Goal: Information Seeking & Learning: Learn about a topic

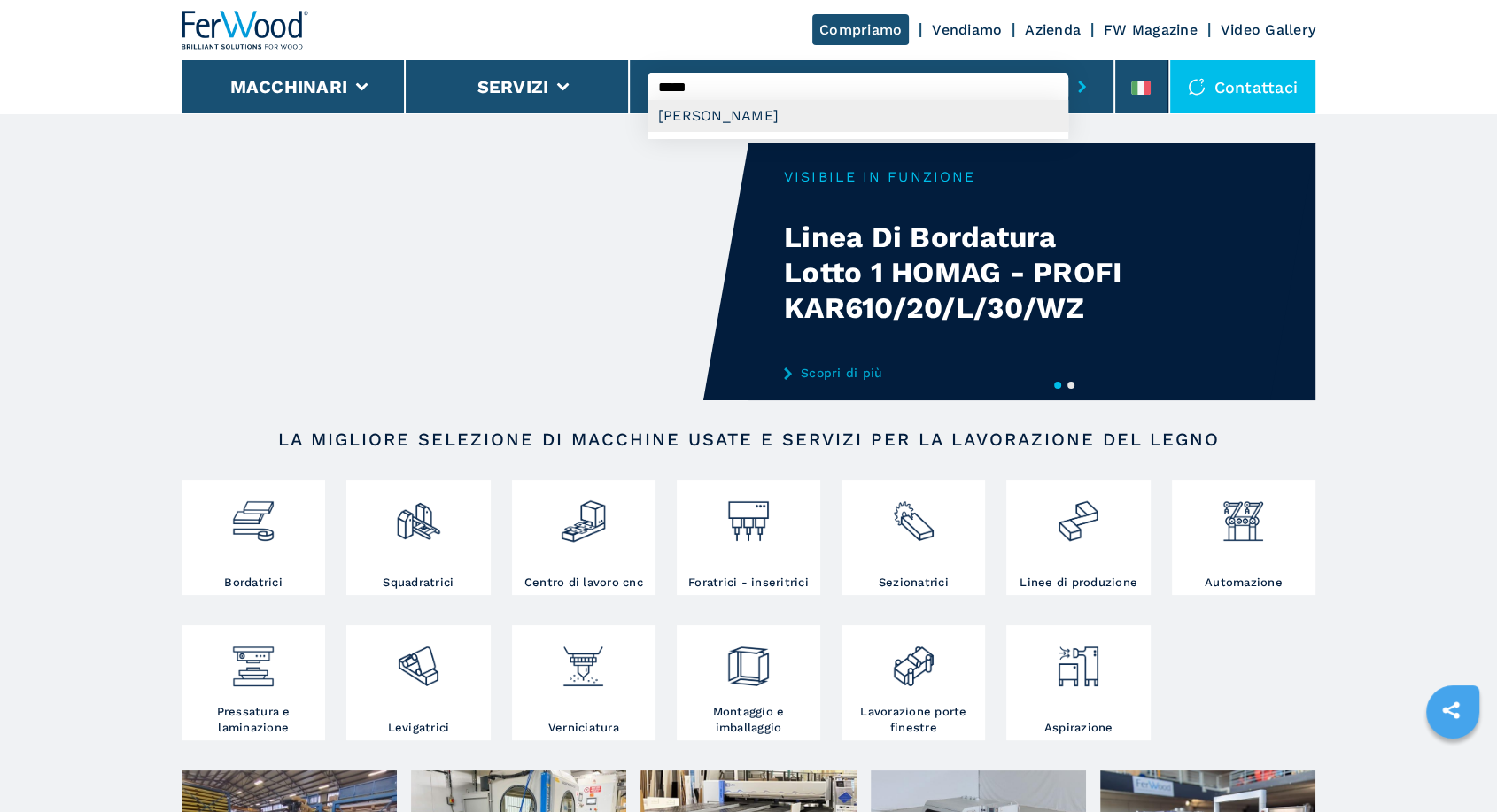
type input "*****"
click at [731, 112] on div "[PERSON_NAME]" at bounding box center [858, 116] width 421 height 32
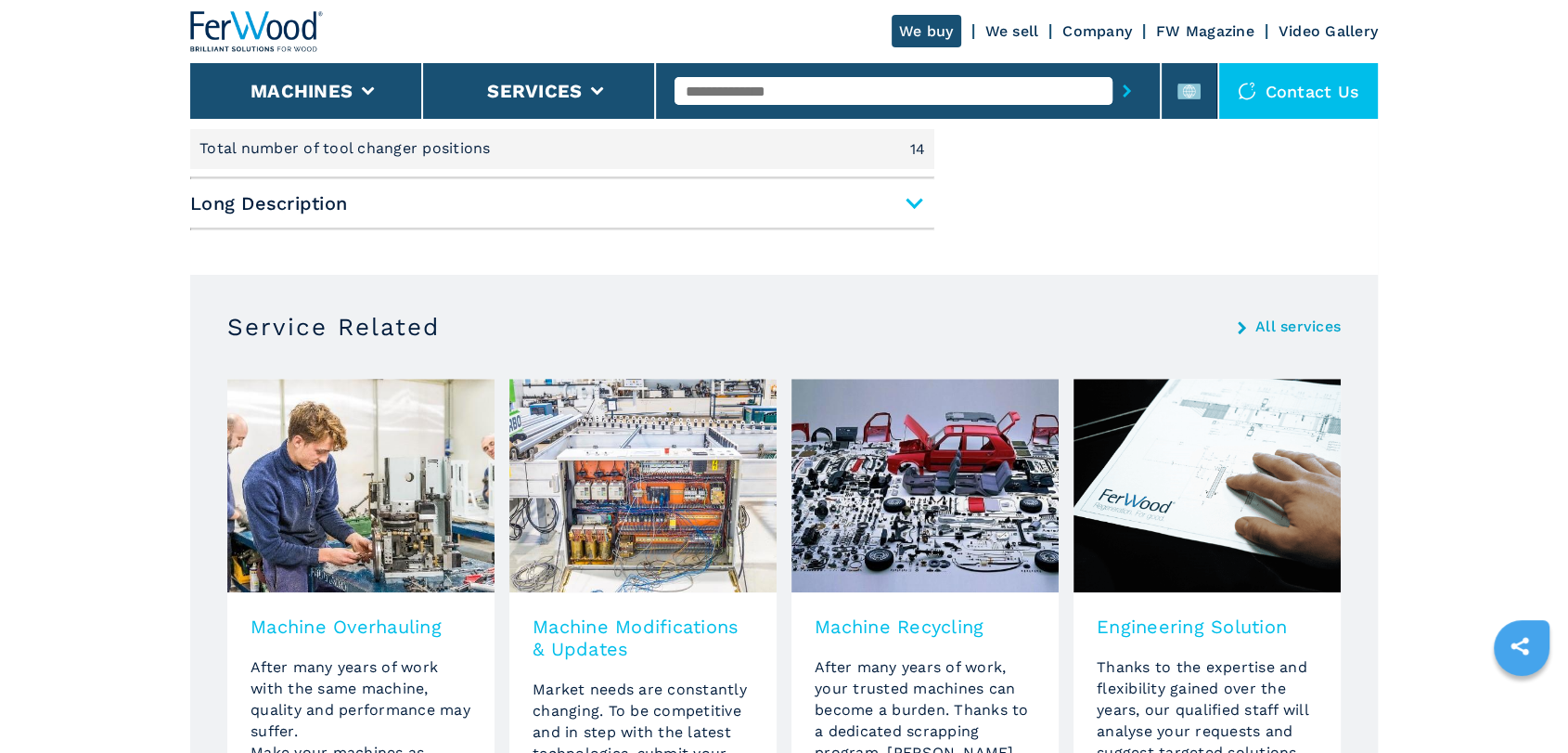
scroll to position [687, 0]
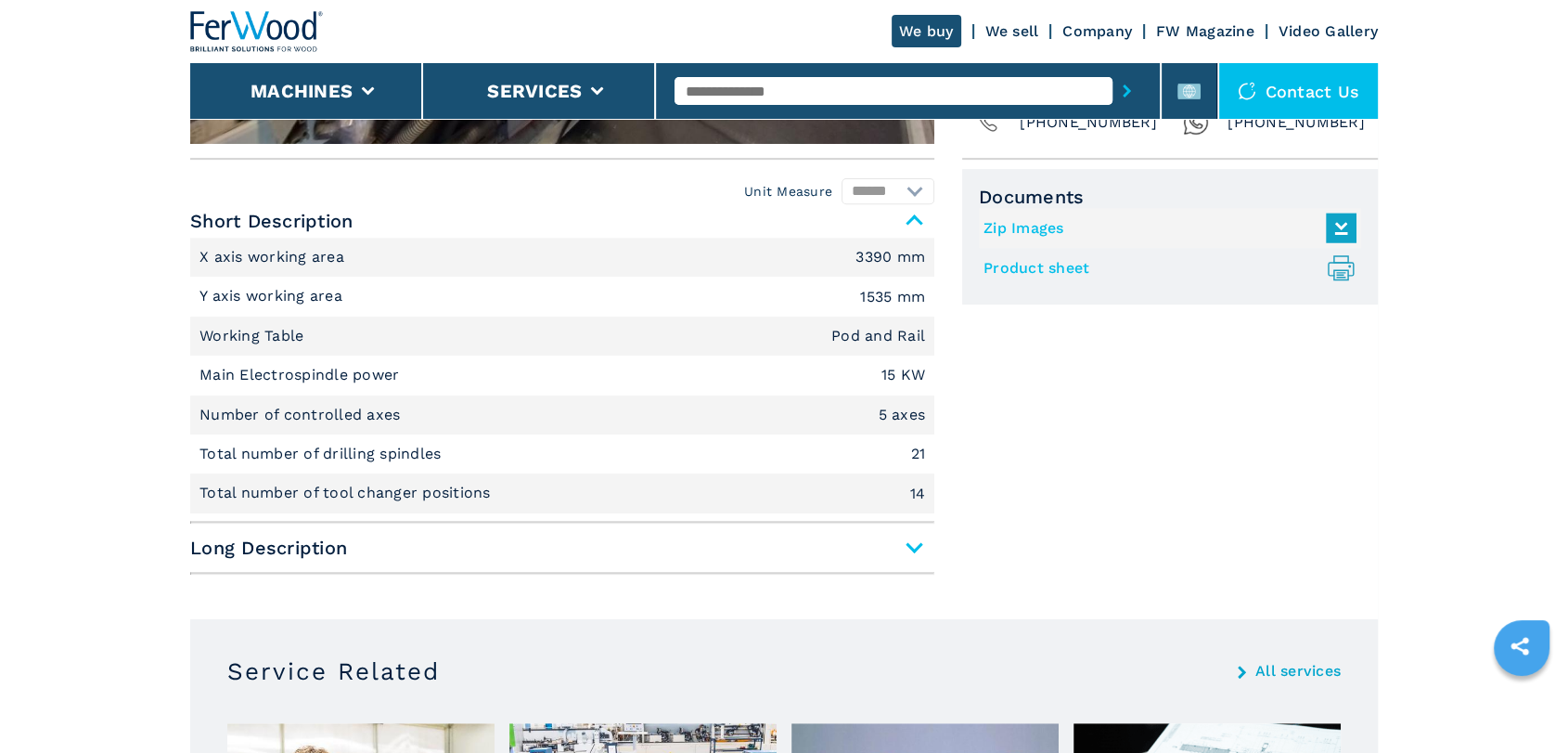
click at [907, 548] on span "Long Description" at bounding box center [562, 547] width 744 height 34
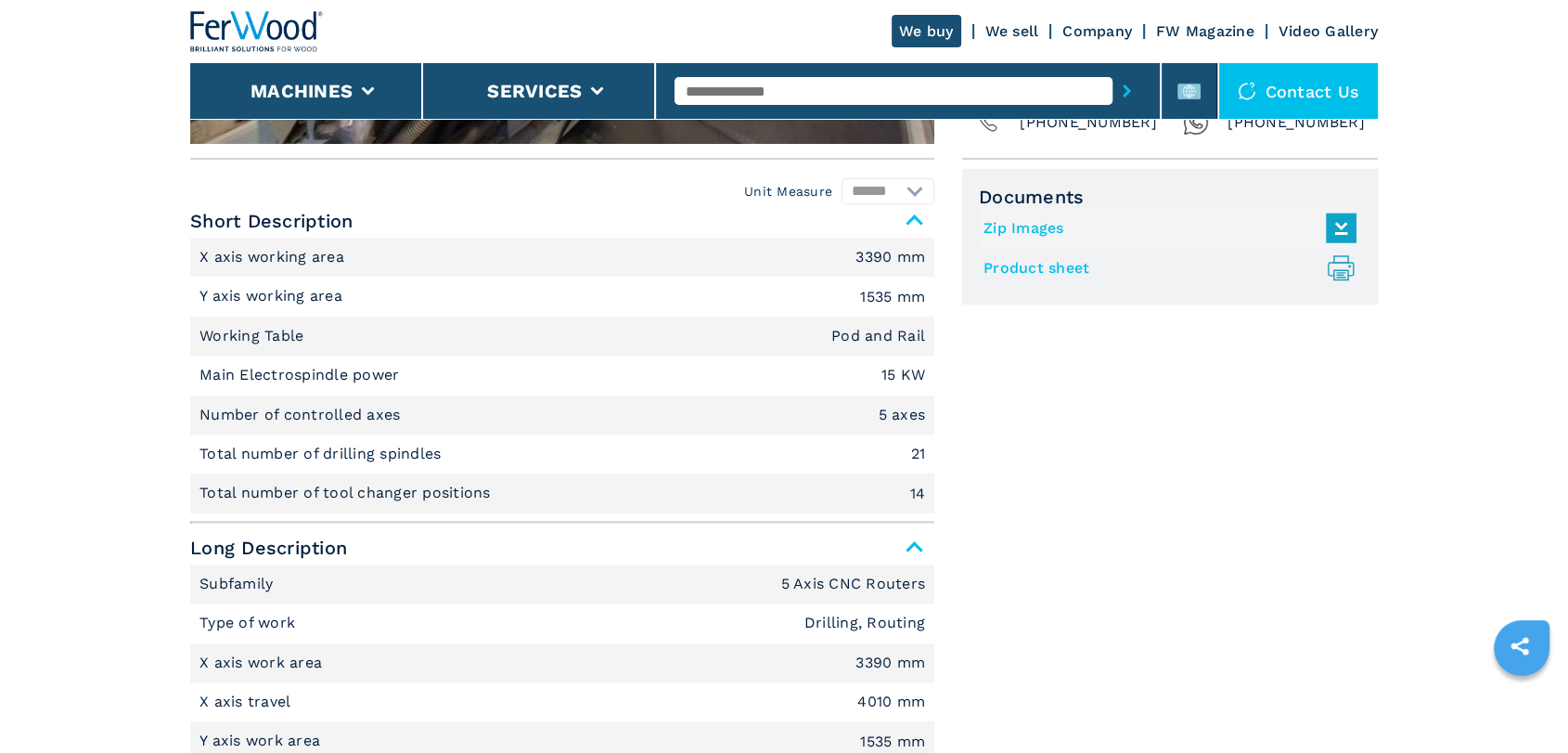
scroll to position [1031, 0]
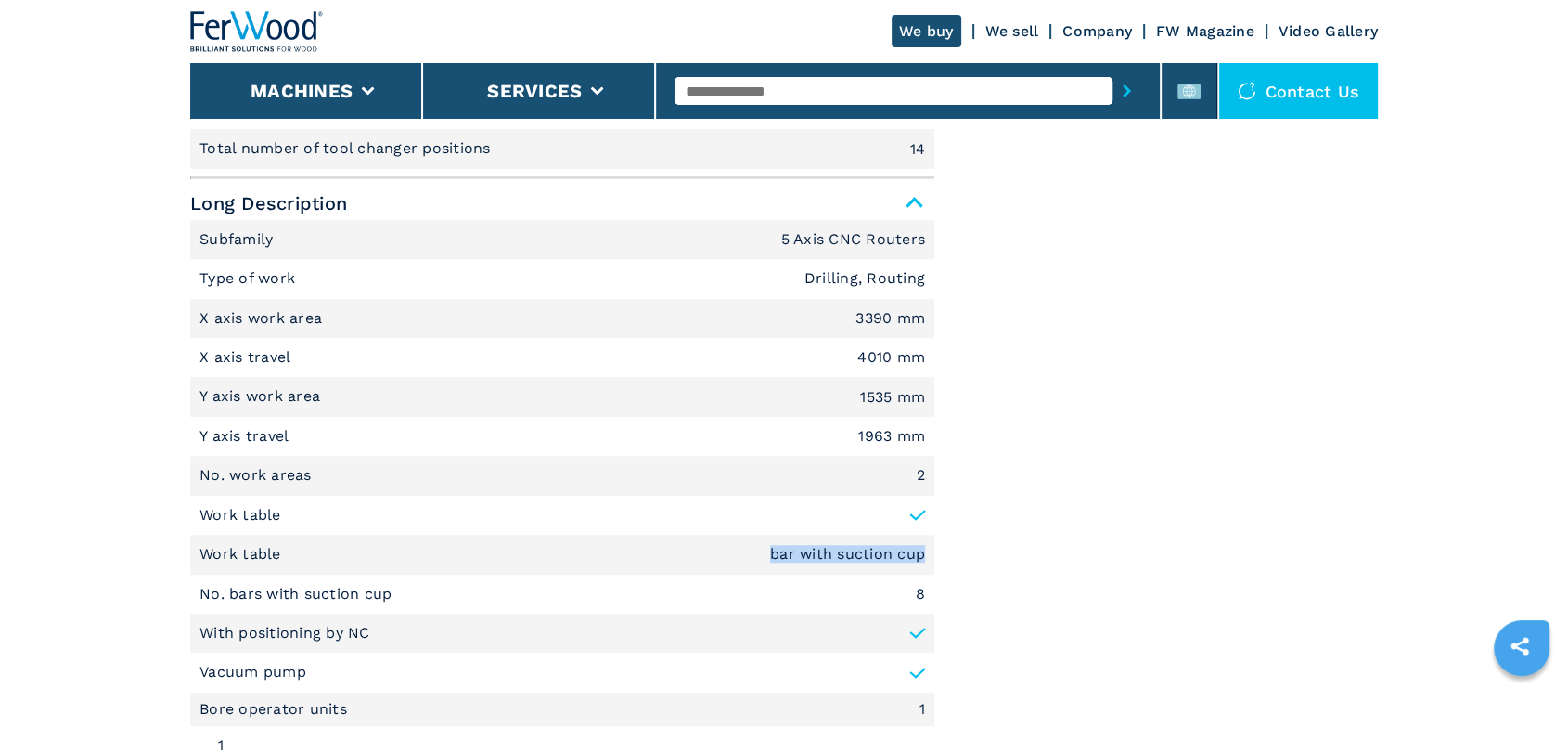
drag, startPoint x: 759, startPoint y: 549, endPoint x: 953, endPoint y: 558, distance: 194.2
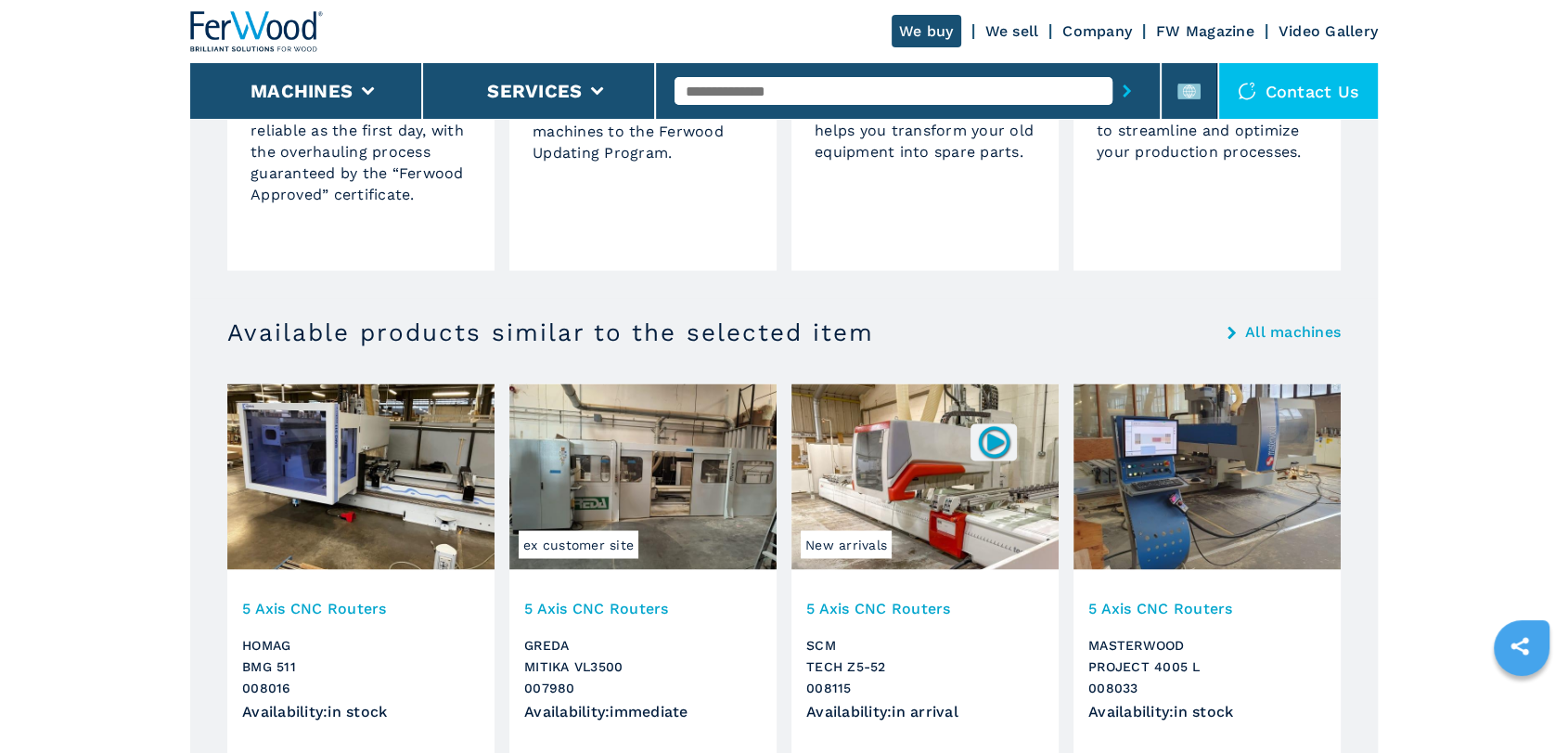
scroll to position [3569, 0]
